Goal: Task Accomplishment & Management: Use online tool/utility

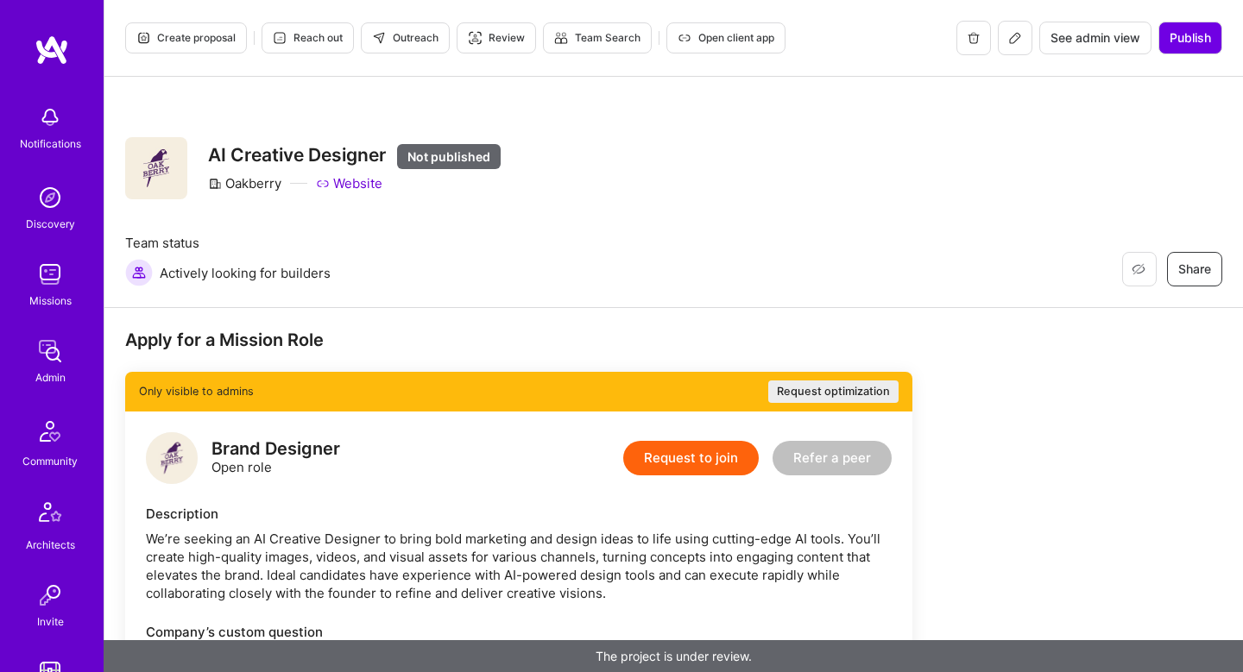
scroll to position [337, 0]
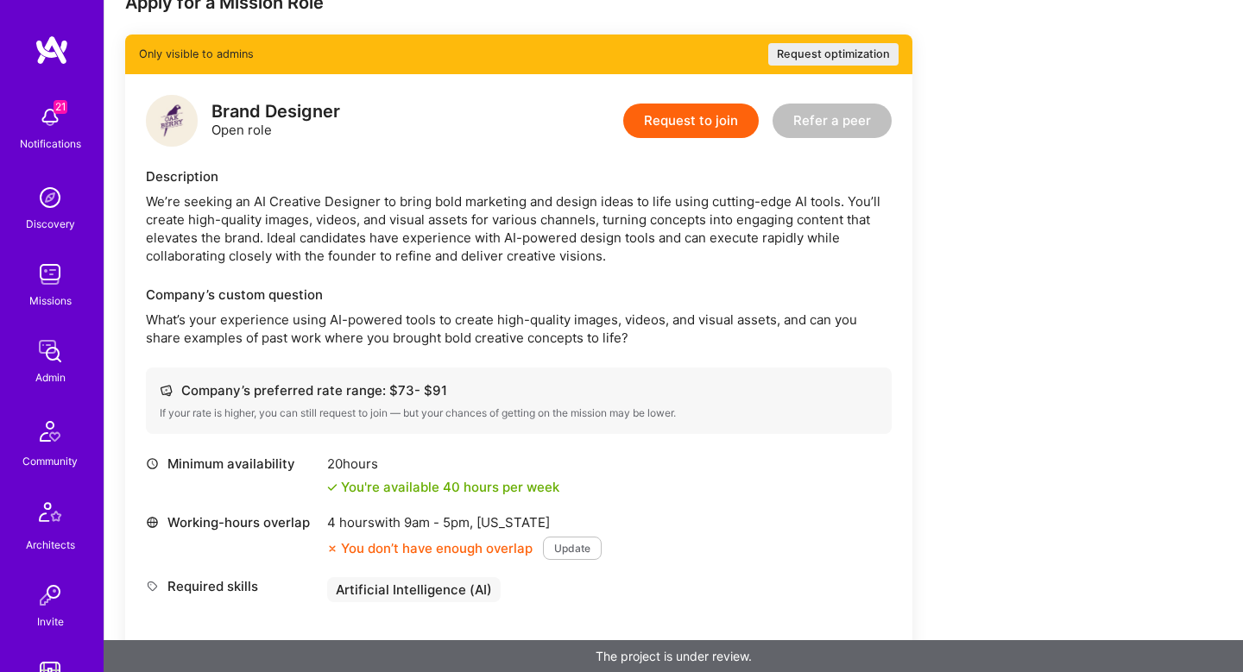
drag, startPoint x: 249, startPoint y: 189, endPoint x: 344, endPoint y: 188, distance: 94.9
click at [344, 188] on div "Description We’re seeking an AI Creative Designer to bring bold marketing and d…" at bounding box center [519, 216] width 746 height 98
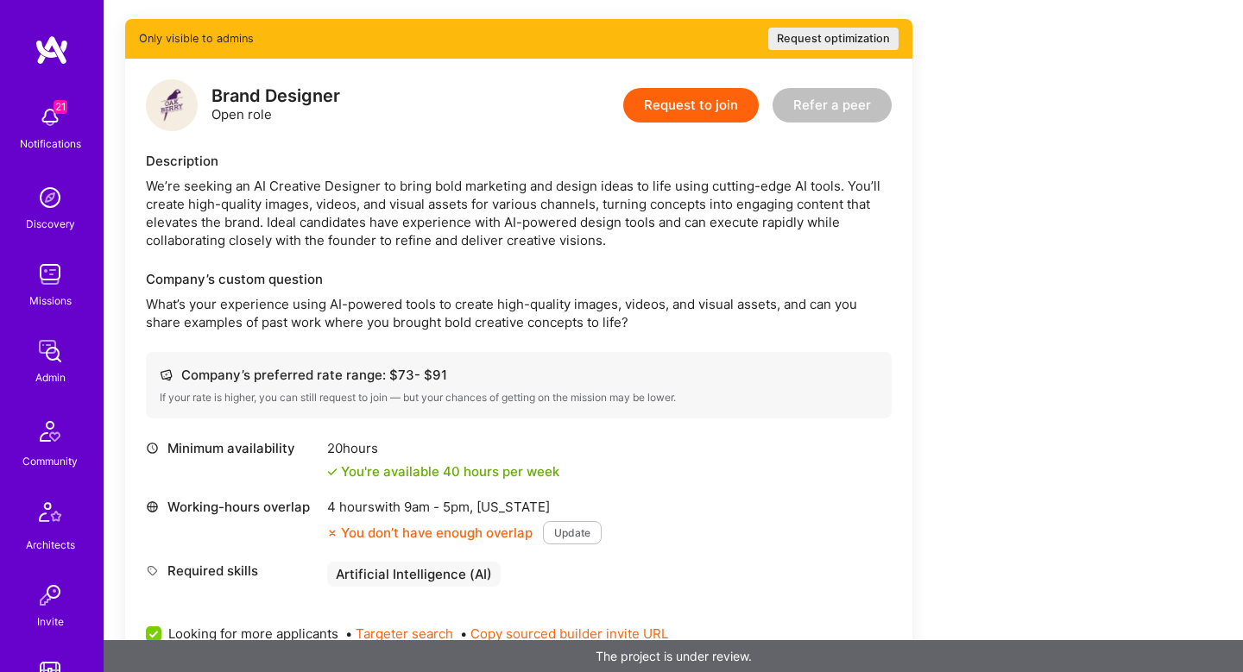
scroll to position [303, 0]
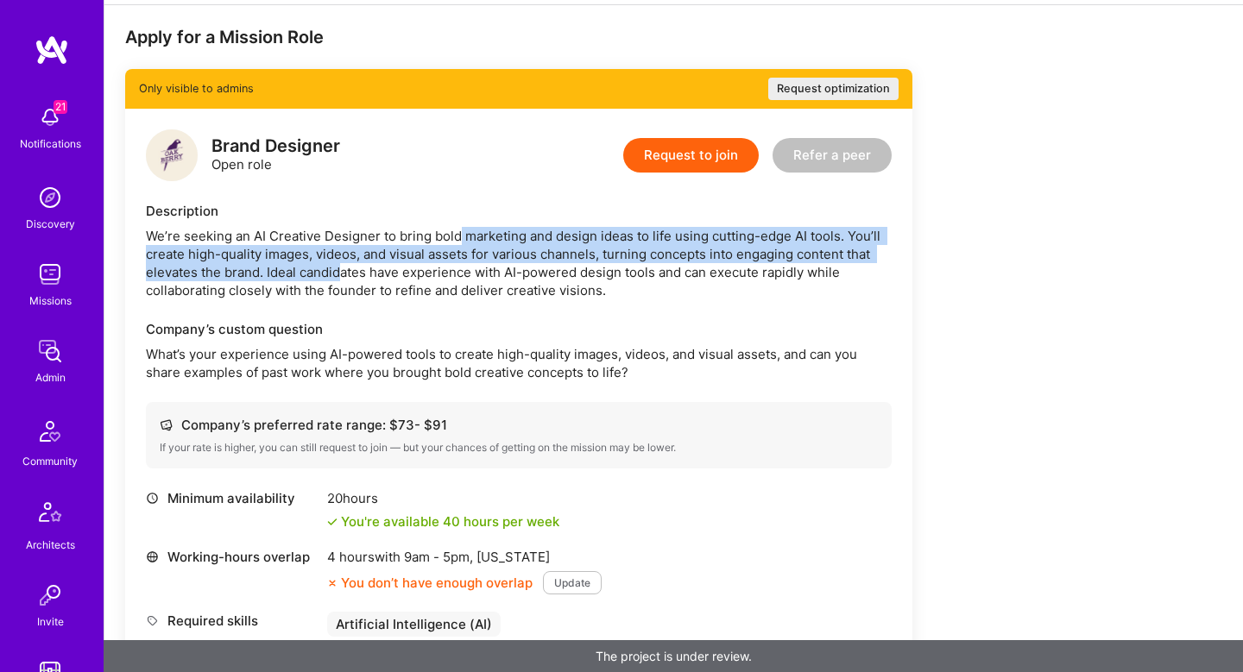
drag, startPoint x: 457, startPoint y: 242, endPoint x: 342, endPoint y: 272, distance: 119.3
click at [343, 272] on div "We’re seeking an AI Creative Designer to bring bold marketing and design ideas …" at bounding box center [519, 263] width 746 height 72
click at [295, 259] on div "We’re seeking an AI Creative Designer to bring bold marketing and design ideas …" at bounding box center [519, 263] width 746 height 72
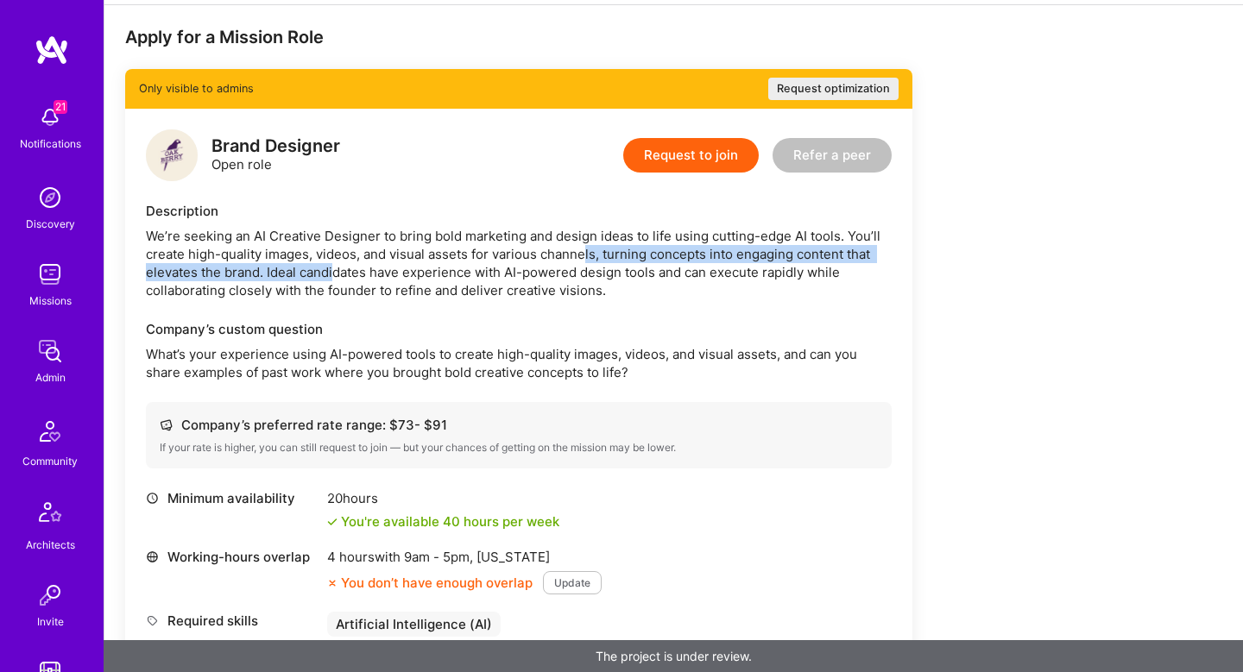
drag, startPoint x: 333, startPoint y: 265, endPoint x: 585, endPoint y: 245, distance: 252.7
click at [585, 246] on div "We’re seeking an AI Creative Designer to bring bold marketing and design ideas …" at bounding box center [519, 263] width 746 height 72
click at [585, 245] on div "We’re seeking an AI Creative Designer to bring bold marketing and design ideas …" at bounding box center [519, 263] width 746 height 72
drag, startPoint x: 585, startPoint y: 245, endPoint x: 250, endPoint y: 272, distance: 335.9
click at [251, 272] on div "We’re seeking an AI Creative Designer to bring bold marketing and design ideas …" at bounding box center [519, 263] width 746 height 72
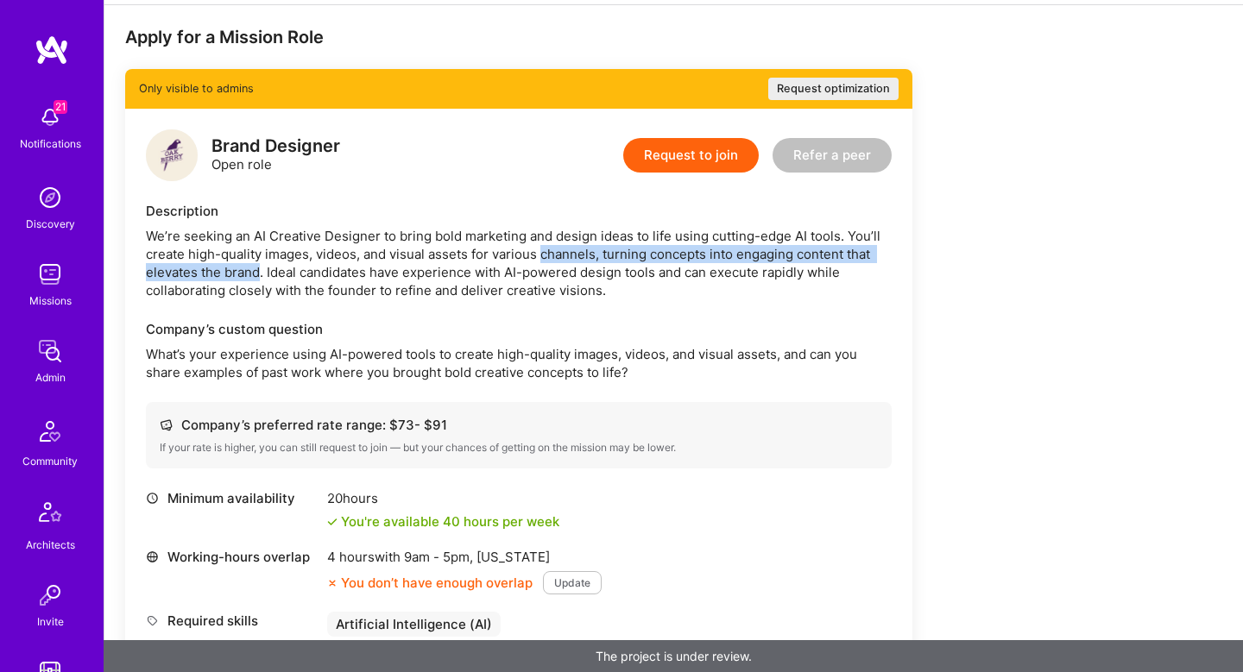
click at [250, 272] on div "We’re seeking an AI Creative Designer to bring bold marketing and design ideas …" at bounding box center [519, 263] width 746 height 72
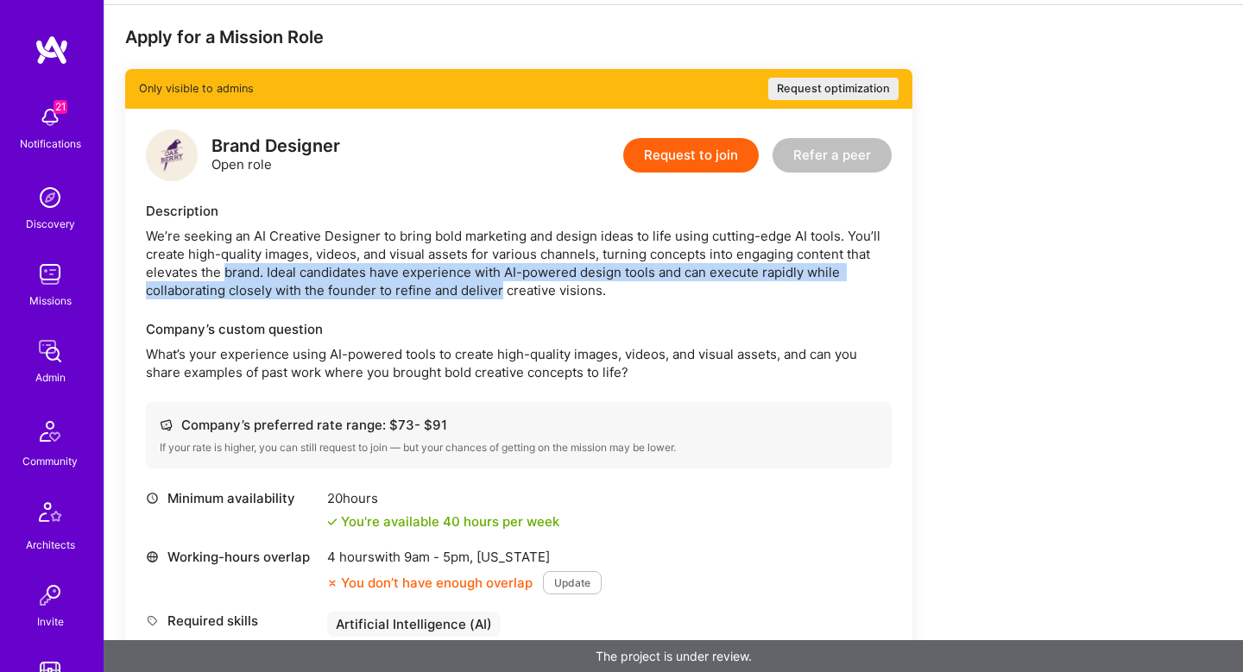
drag, startPoint x: 250, startPoint y: 272, endPoint x: 462, endPoint y: 284, distance: 211.8
click at [462, 284] on div "We’re seeking an AI Creative Designer to bring bold marketing and design ideas …" at bounding box center [519, 263] width 746 height 72
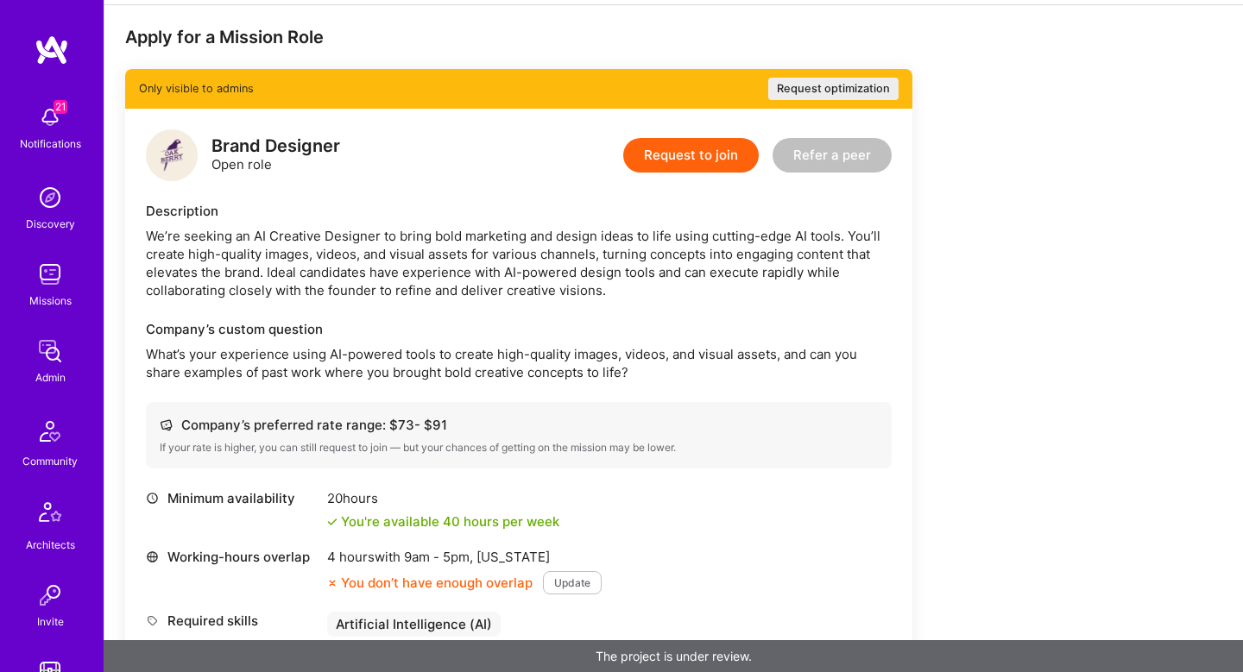
click at [463, 284] on div "We’re seeking an AI Creative Designer to bring bold marketing and design ideas …" at bounding box center [519, 263] width 746 height 72
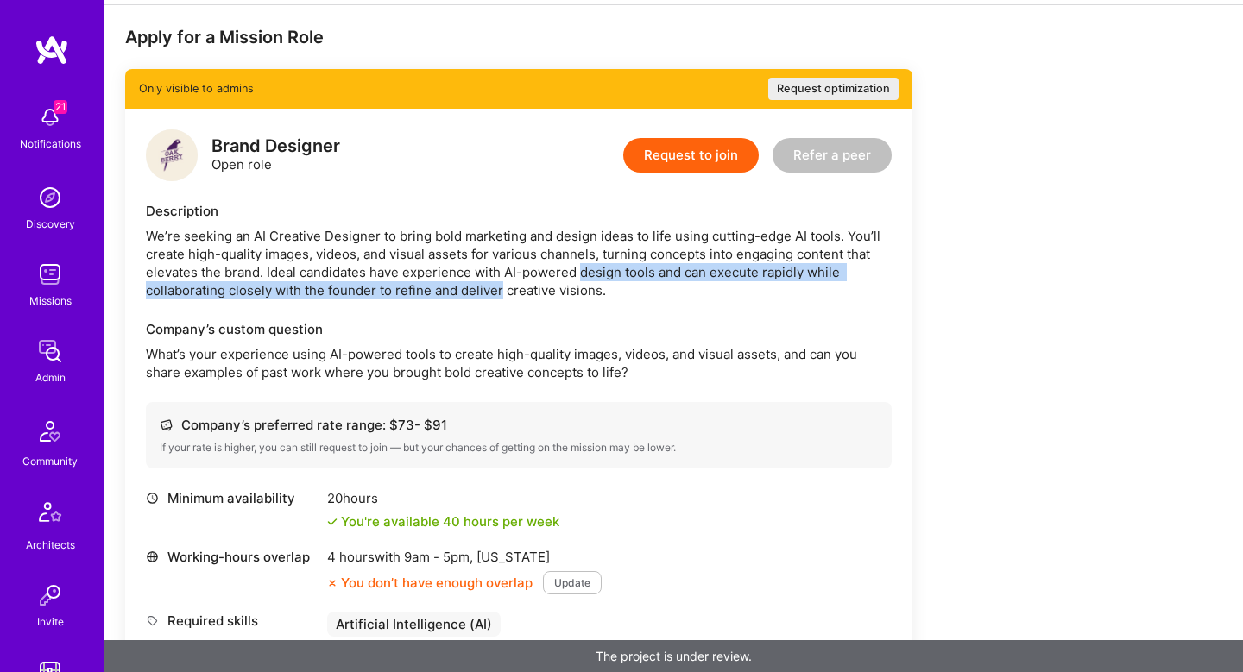
drag, startPoint x: 464, startPoint y: 284, endPoint x: 595, endPoint y: 272, distance: 131.7
click at [596, 273] on div "We’re seeking an AI Creative Designer to bring bold marketing and design ideas …" at bounding box center [519, 263] width 746 height 72
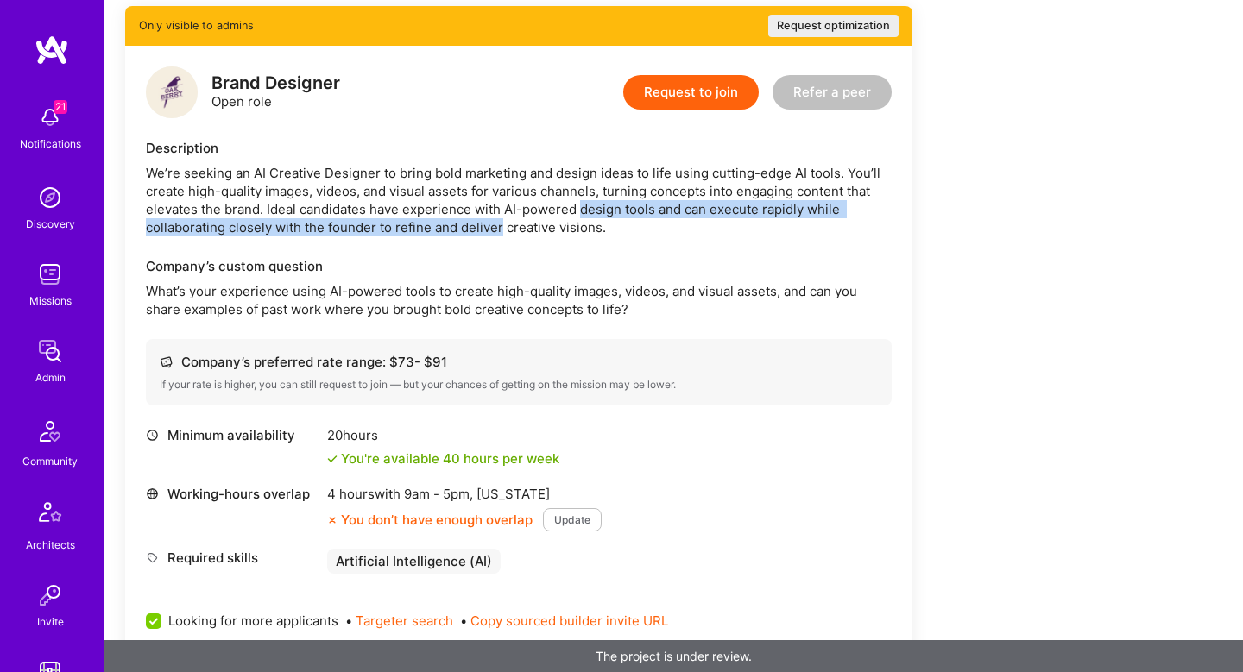
scroll to position [367, 0]
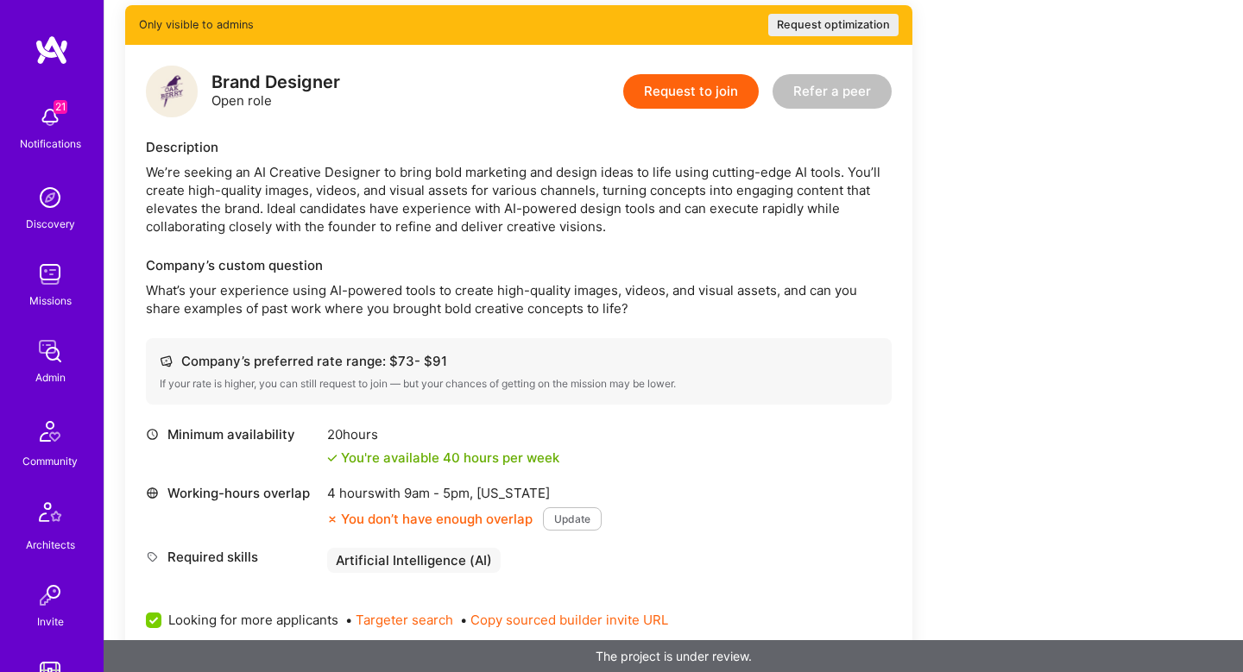
click at [293, 290] on p "What’s your experience using AI-powered tools to create high-quality images, vi…" at bounding box center [519, 299] width 746 height 36
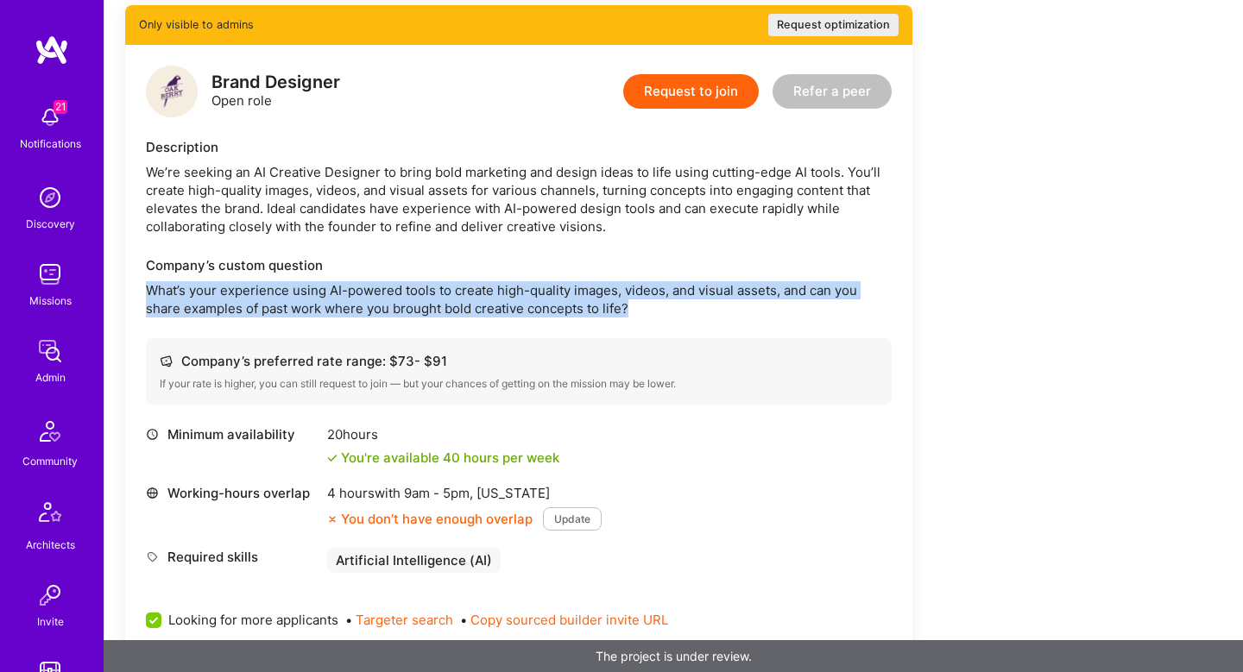
click at [293, 290] on p "What’s your experience using AI-powered tools to create high-quality images, vi…" at bounding box center [519, 299] width 746 height 36
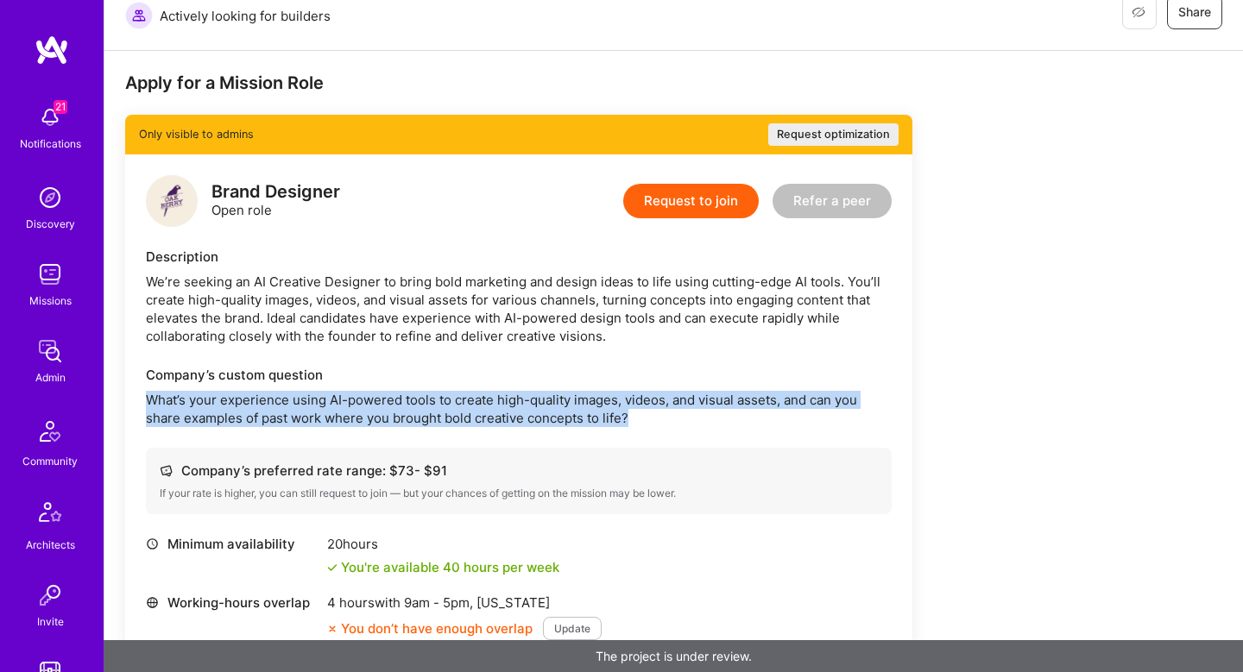
scroll to position [489, 0]
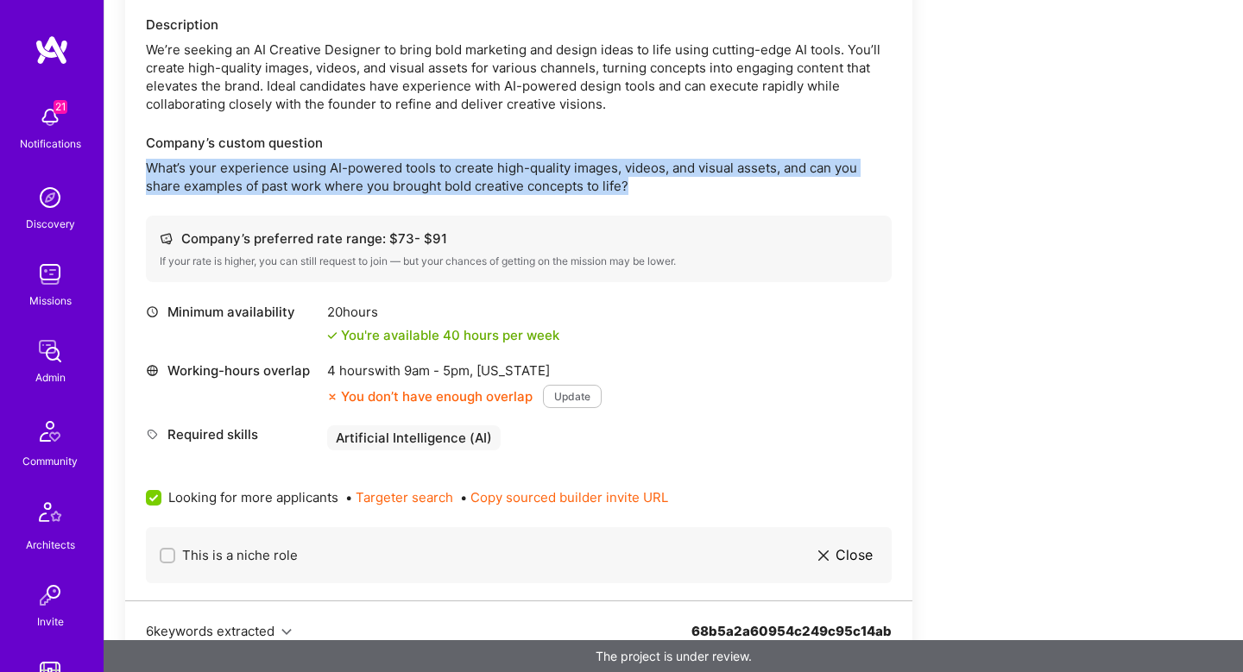
click at [165, 563] on label "This is a niche role" at bounding box center [229, 555] width 138 height 18
click at [165, 563] on input "This is a niche role" at bounding box center [169, 557] width 12 height 12
checkbox input "false"
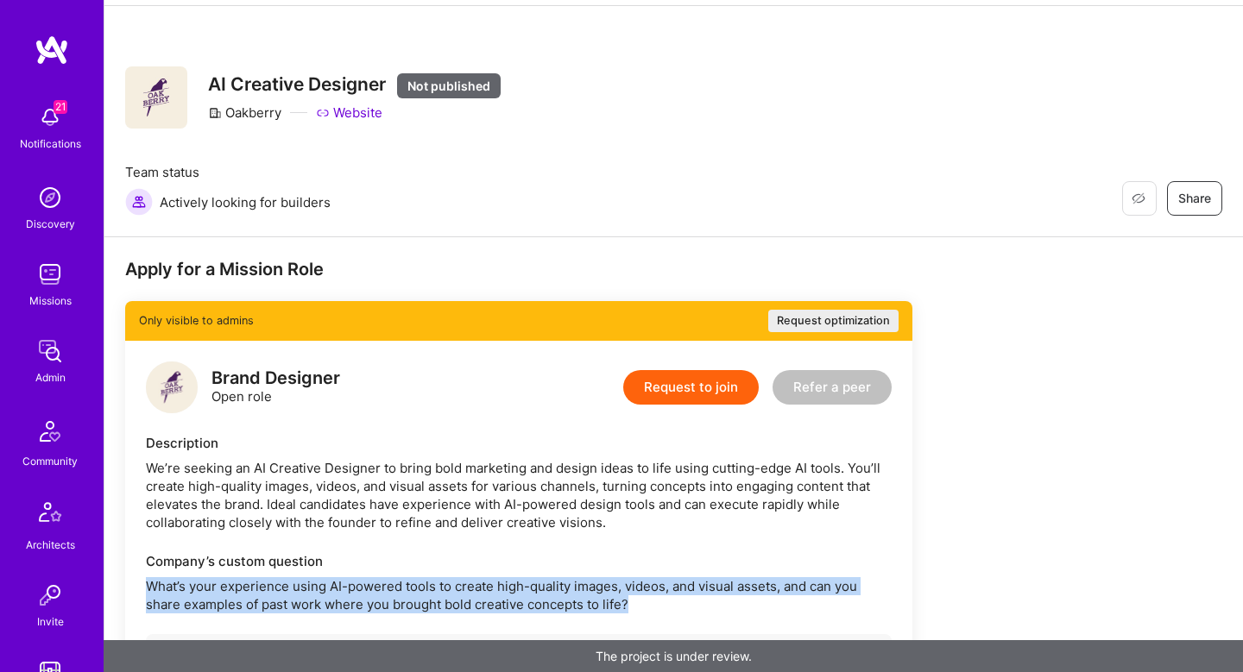
scroll to position [24, 0]
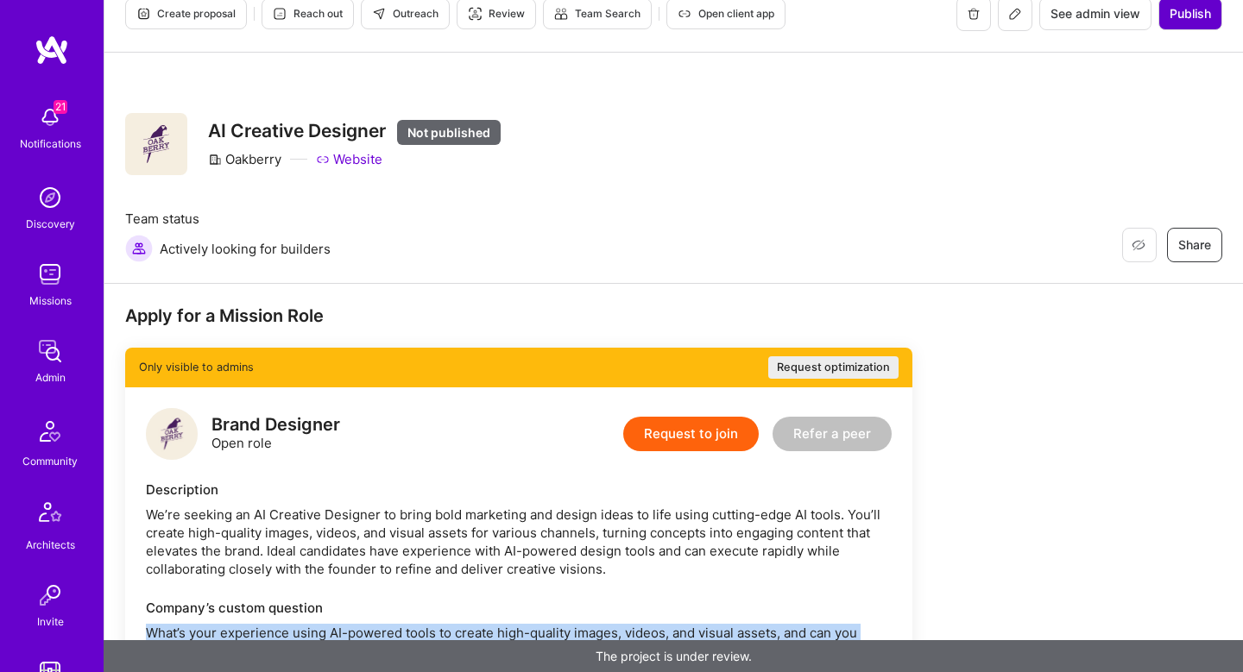
click at [1191, 16] on span "Publish" at bounding box center [1189, 13] width 41 height 17
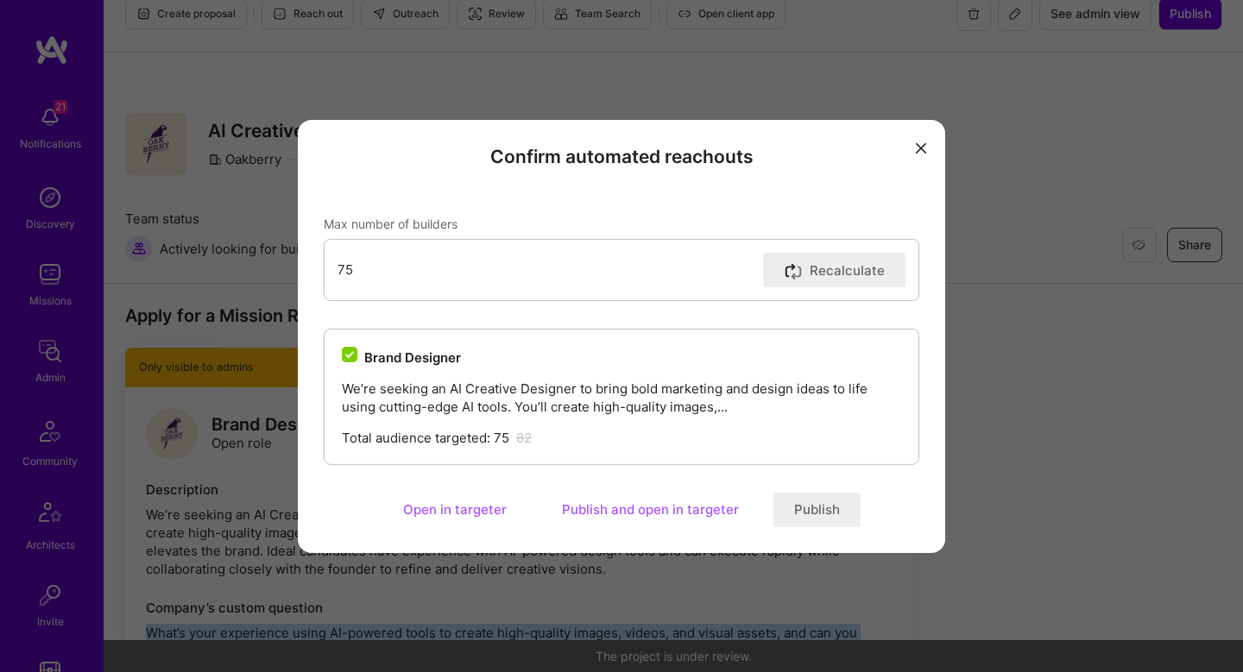
click at [672, 511] on button "Publish and open in targeter" at bounding box center [650, 510] width 218 height 35
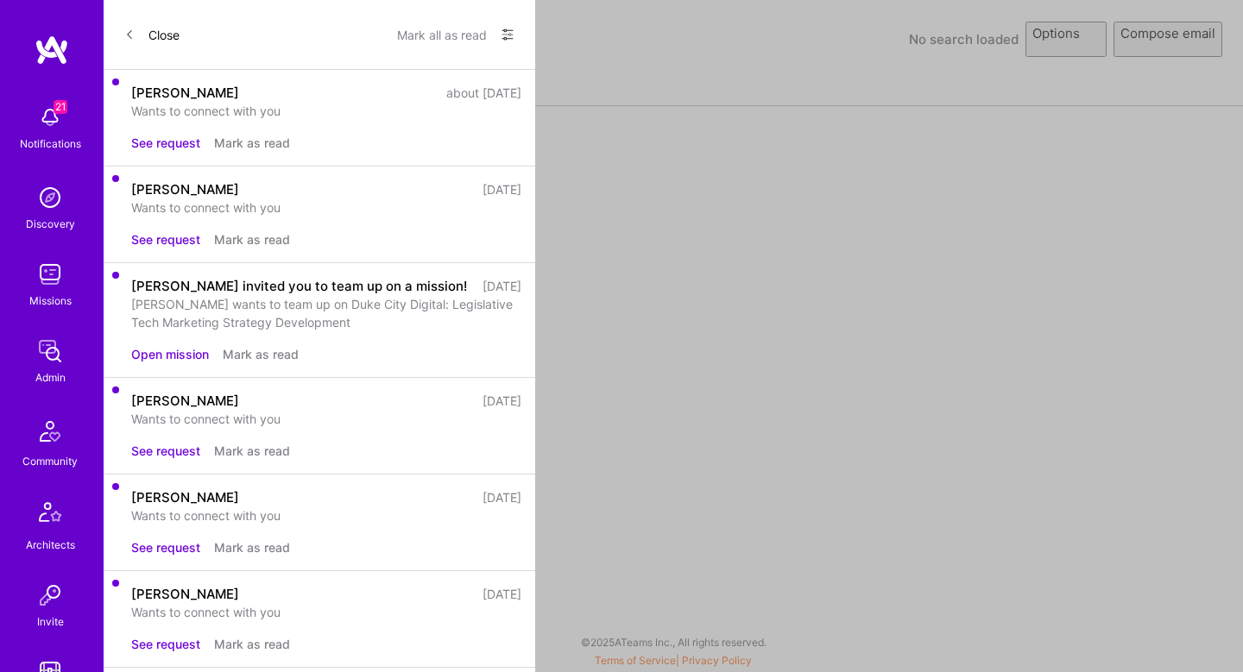
select select "rich-reachout"
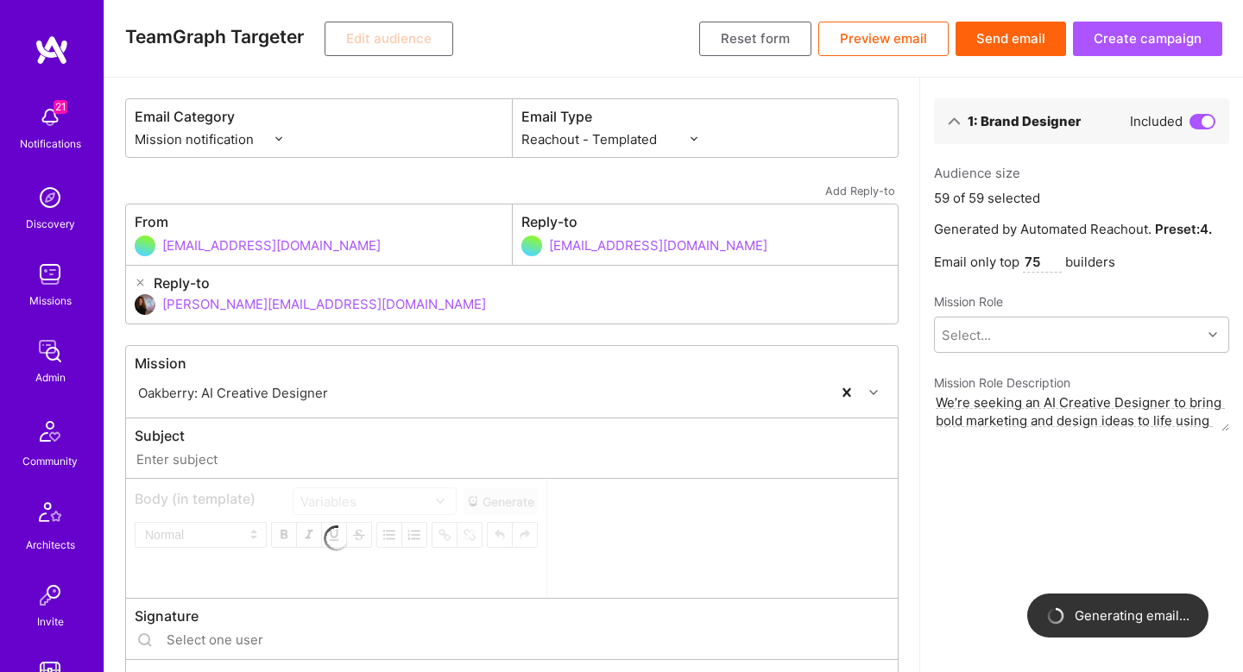
type input "A.Team // Oakberry: AI Creative Designer"
type input "shahar@a.team"
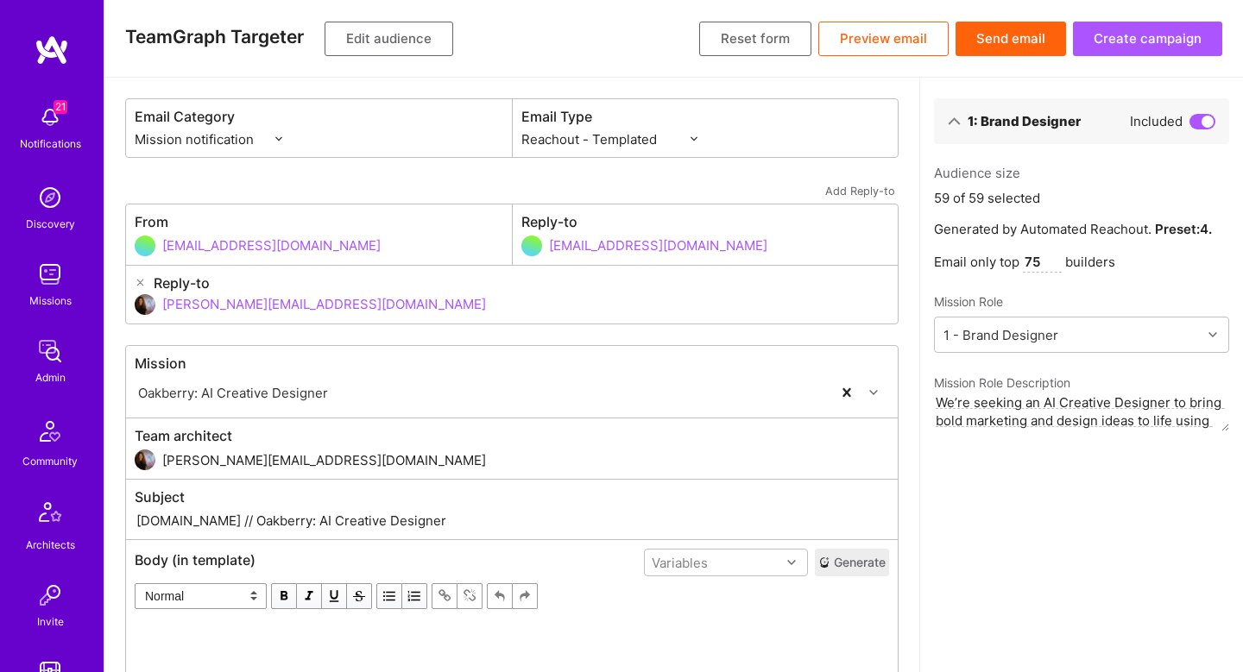
click at [368, 50] on button "Edit audience" at bounding box center [388, 39] width 129 height 35
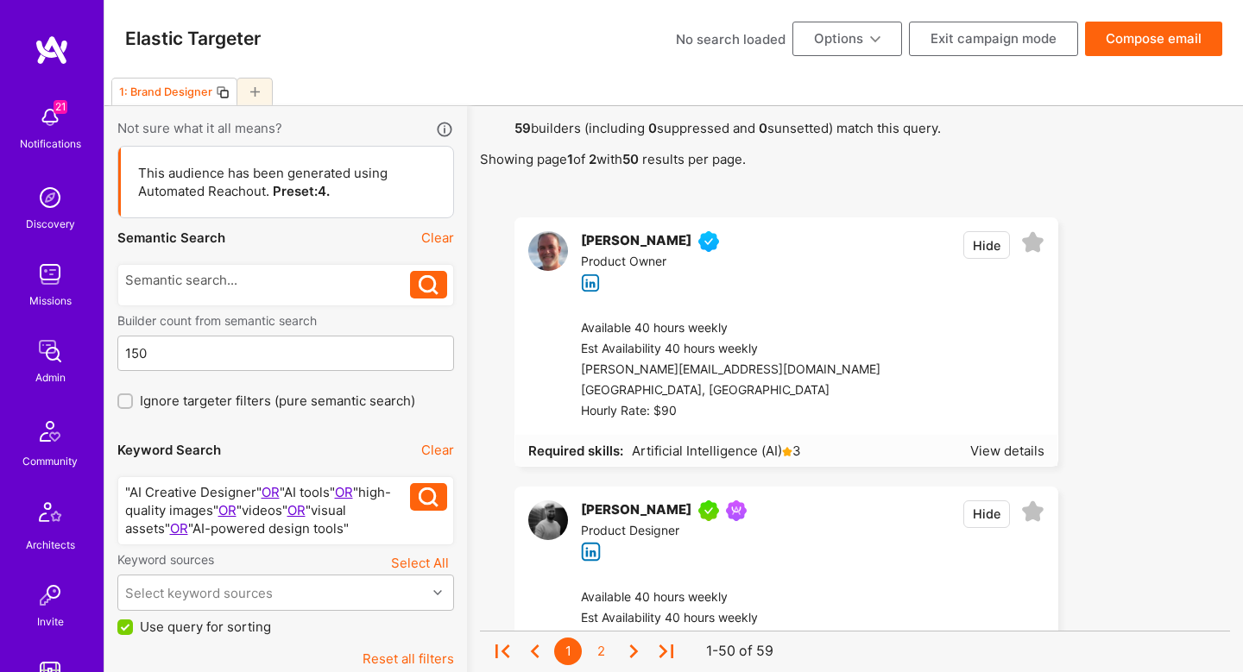
click at [1163, 51] on button "Compose email" at bounding box center [1153, 39] width 137 height 35
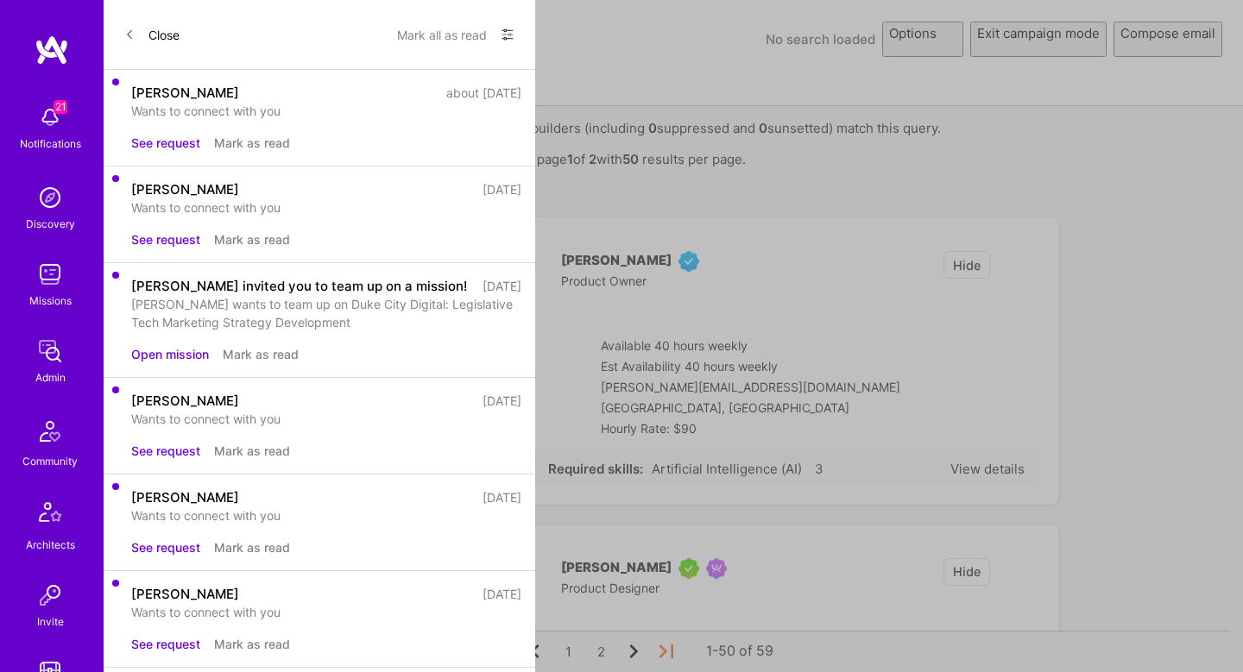
select select "rich-reachout"
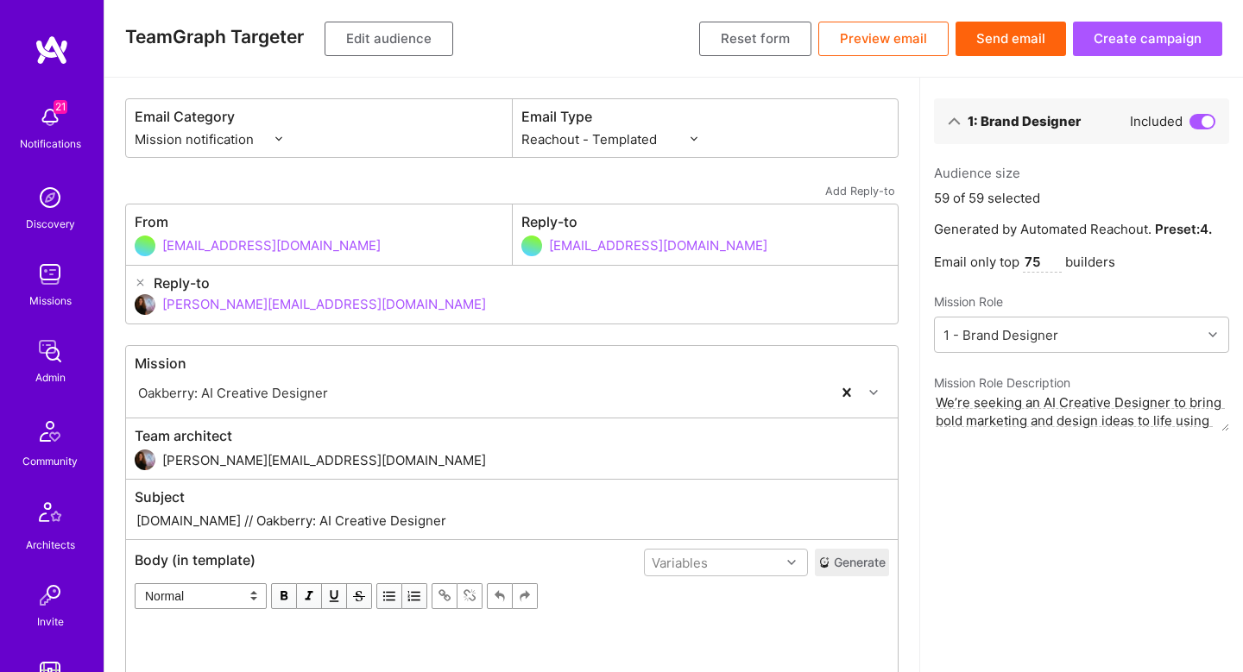
click at [1004, 40] on button "Send email" at bounding box center [1010, 39] width 110 height 35
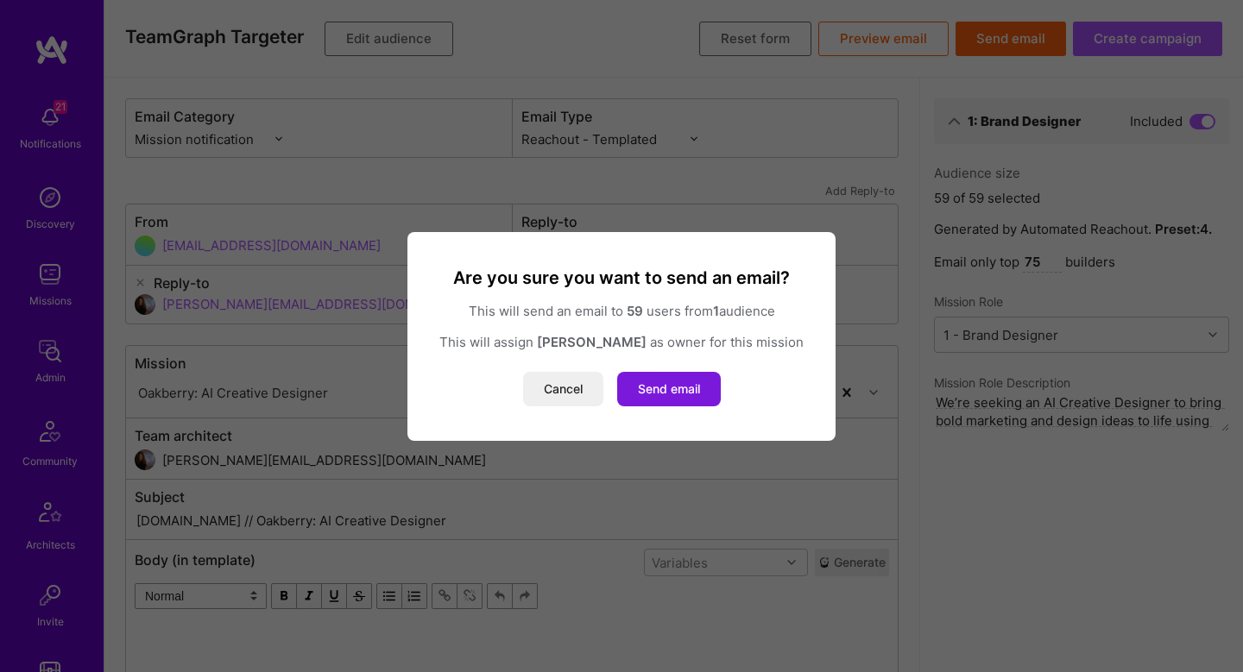
click at [690, 391] on button "Send email" at bounding box center [669, 389] width 104 height 35
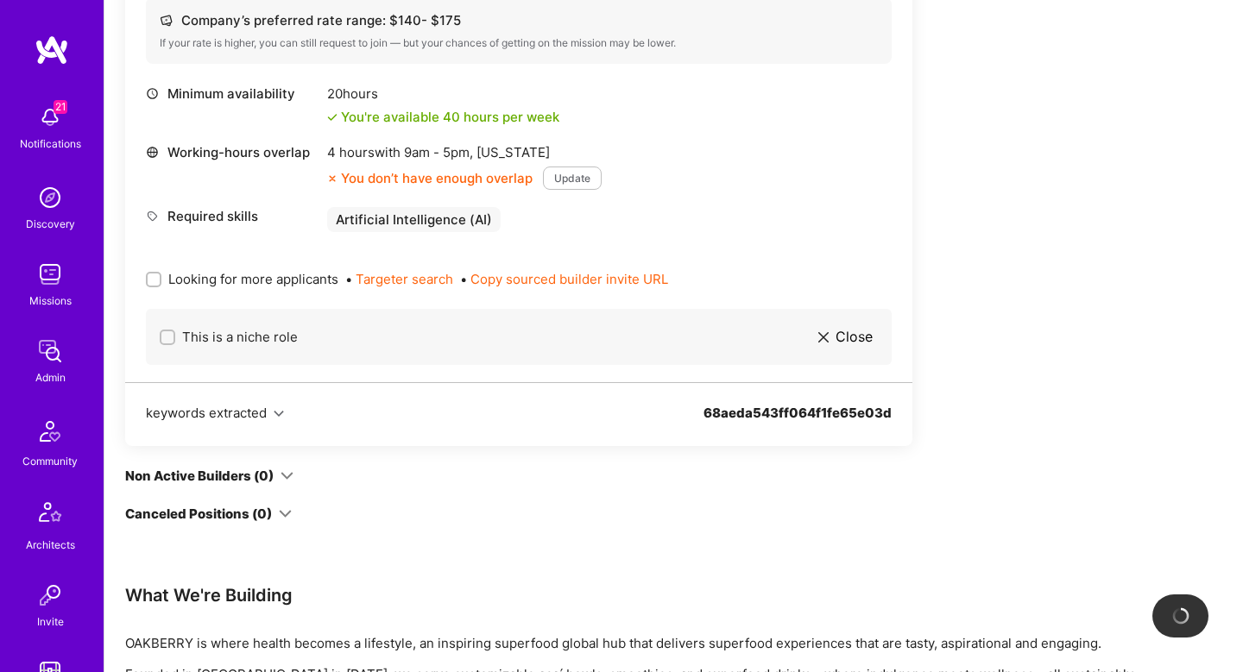
scroll to position [596, 0]
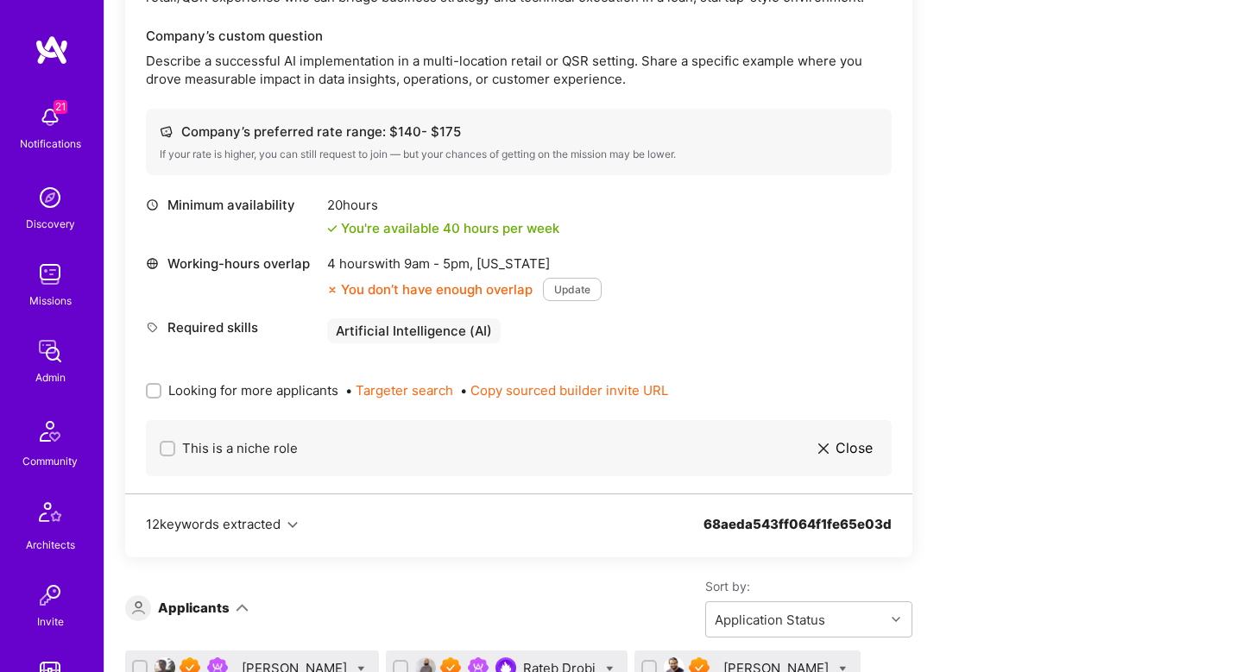
click at [58, 263] on img at bounding box center [50, 274] width 35 height 35
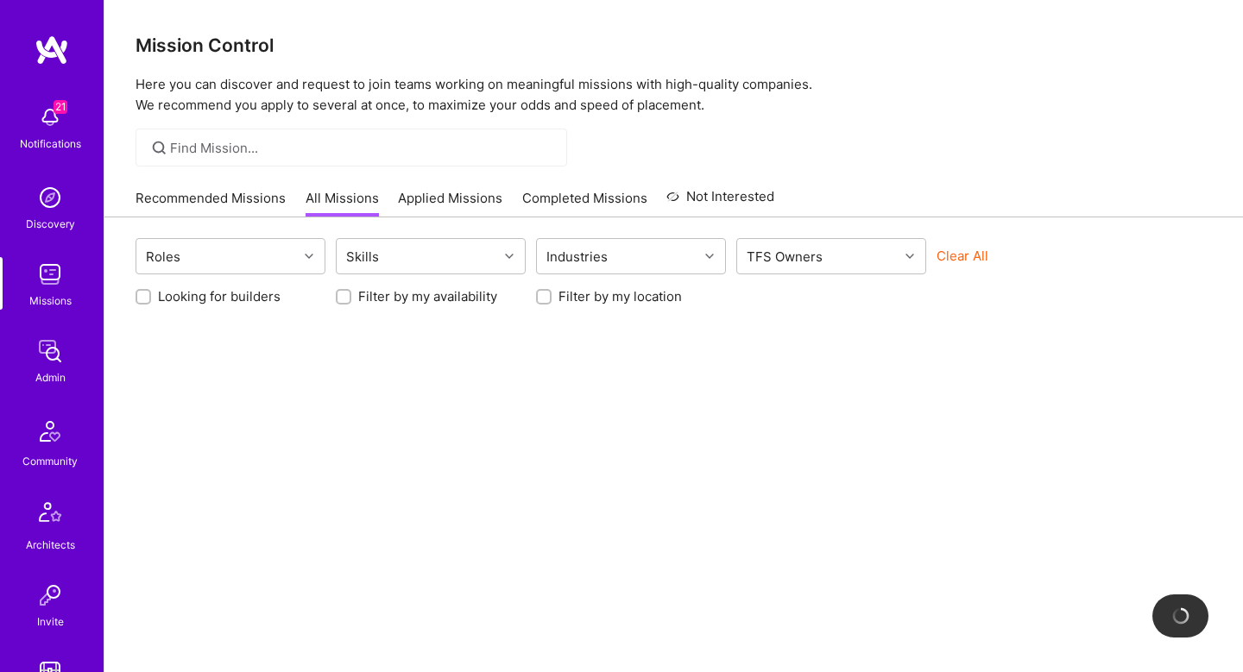
scroll to position [83, 0]
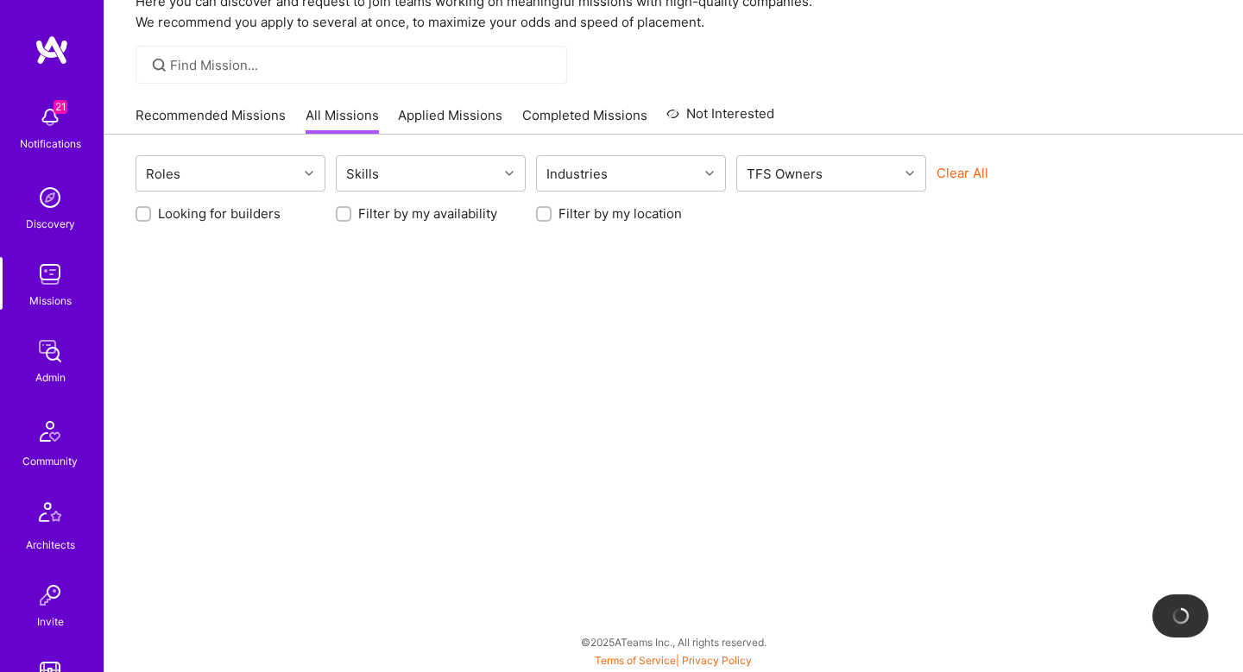
click at [960, 181] on button "Clear All" at bounding box center [962, 173] width 52 height 18
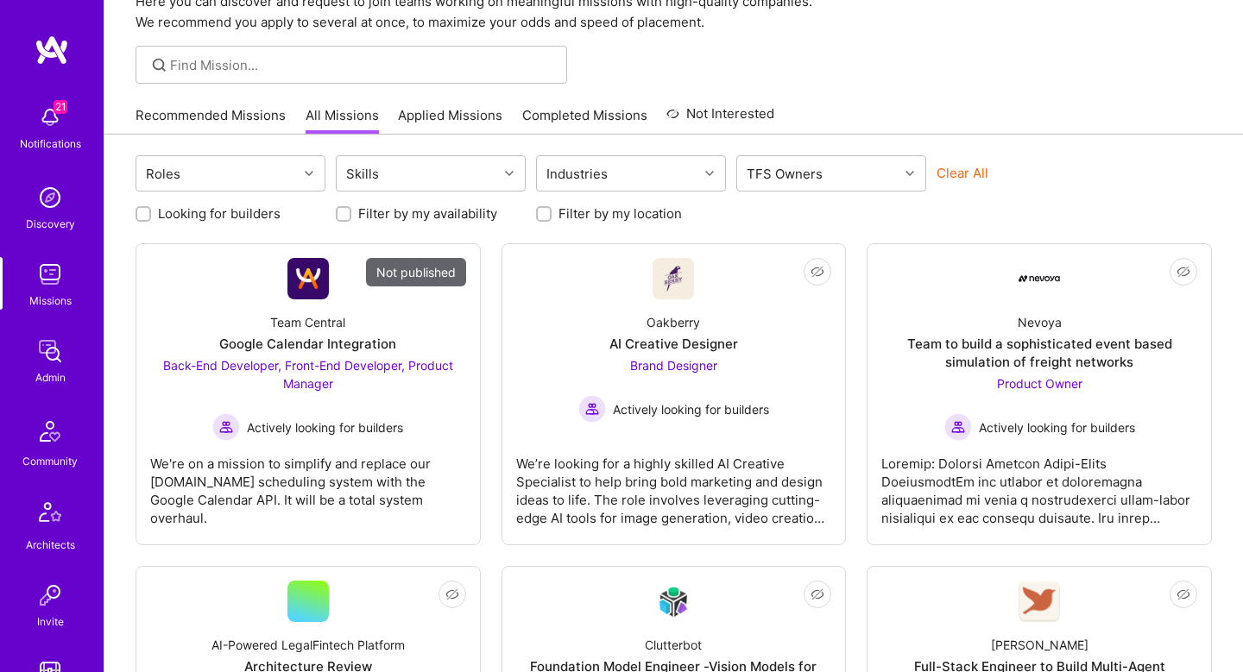
click at [950, 159] on div "Roles Skills Industries TFS Owners Clear All" at bounding box center [673, 175] width 1076 height 41
click at [952, 168] on button "Clear All" at bounding box center [962, 173] width 52 height 18
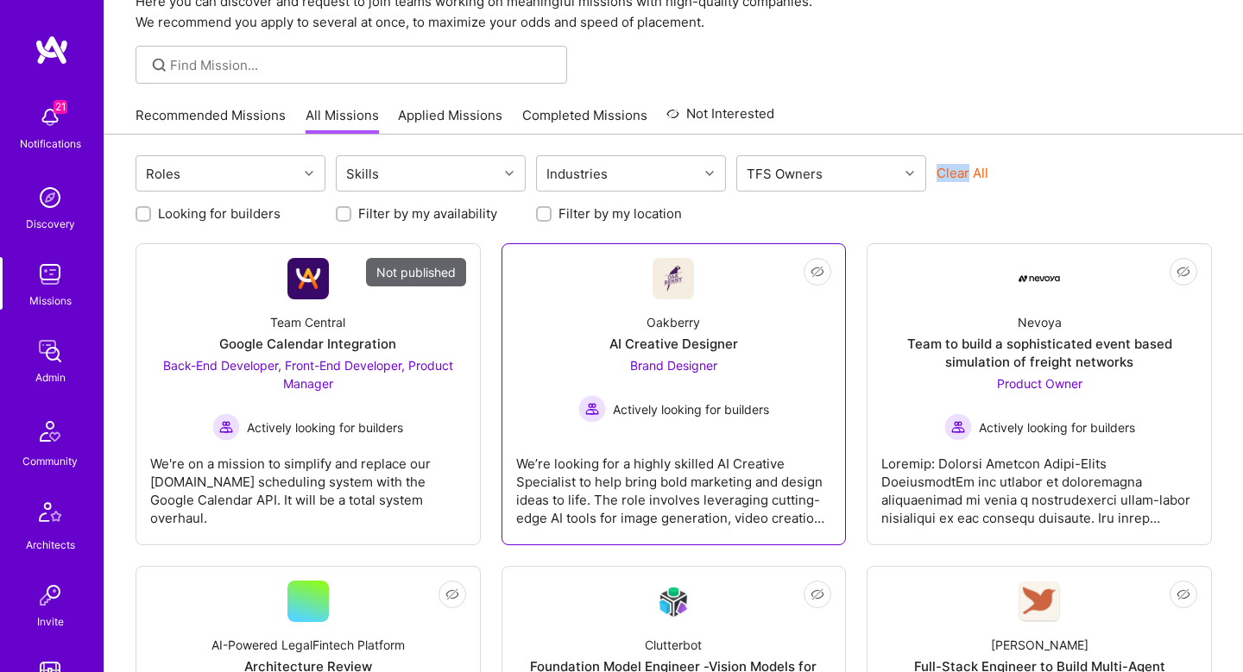
click at [716, 352] on div "AI Creative Designer" at bounding box center [673, 344] width 129 height 18
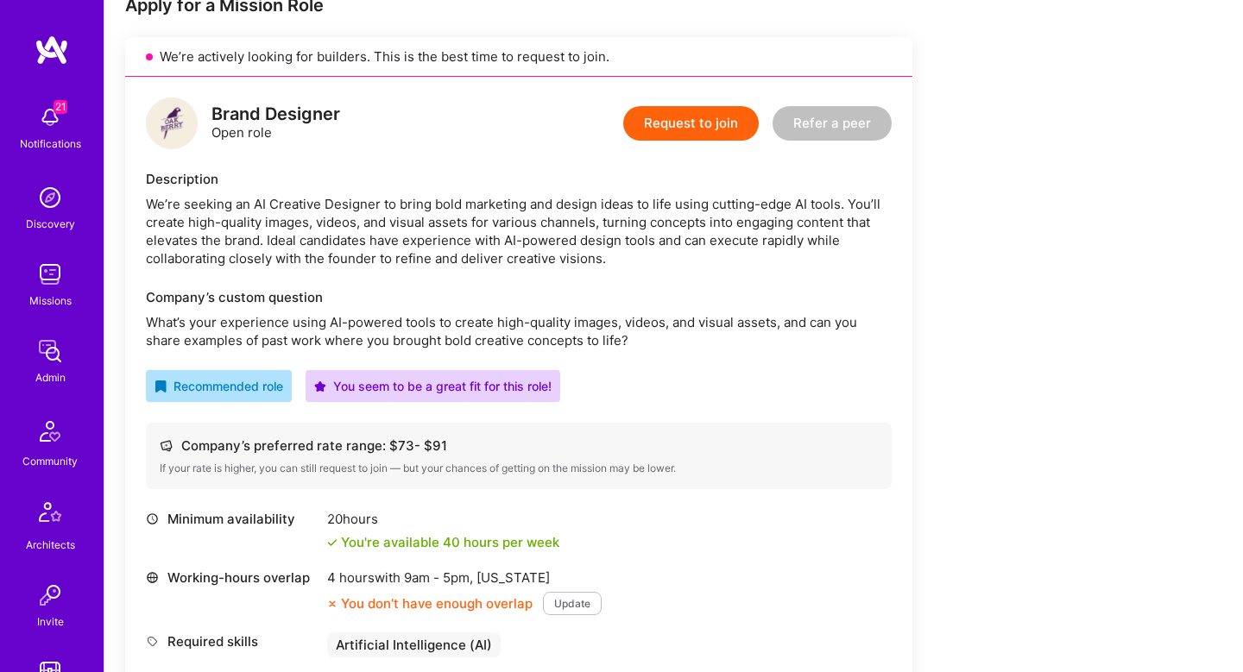
scroll to position [456, 0]
